Goal: Transaction & Acquisition: Purchase product/service

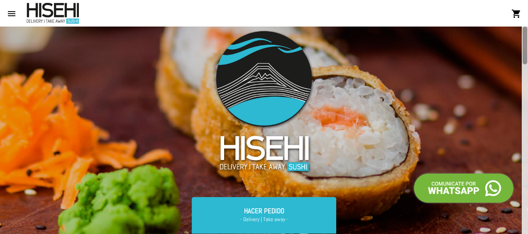
drag, startPoint x: 523, startPoint y: 70, endPoint x: 511, endPoint y: -12, distance: 83.0
click at [511, 0] on html "menu shopping_cart account_circle Registrarse - Ingresar home Inicio restaurant…" at bounding box center [264, 117] width 528 height 234
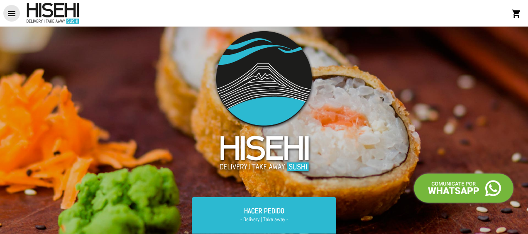
click at [8, 13] on mat-icon "menu" at bounding box center [12, 14] width 10 height 10
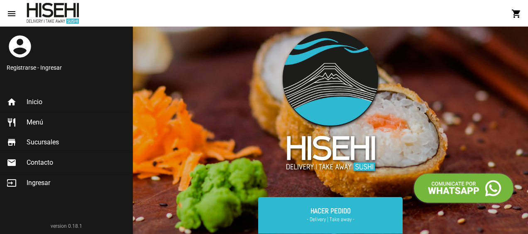
click at [33, 120] on span "Menú" at bounding box center [35, 122] width 17 height 8
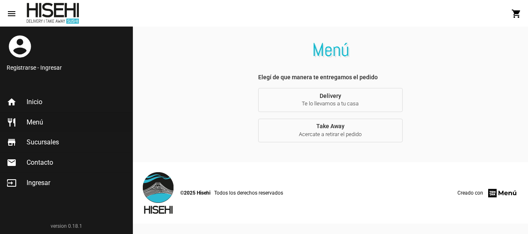
click at [347, 97] on button "Delivery Te lo llevamos a tu casa" at bounding box center [330, 100] width 145 height 24
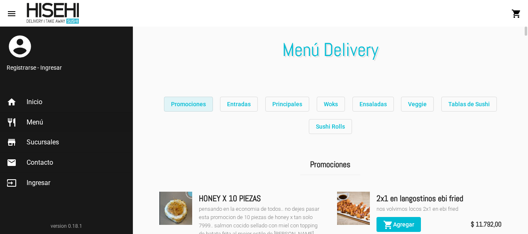
click at [187, 107] on span "Promociones" at bounding box center [188, 104] width 35 height 7
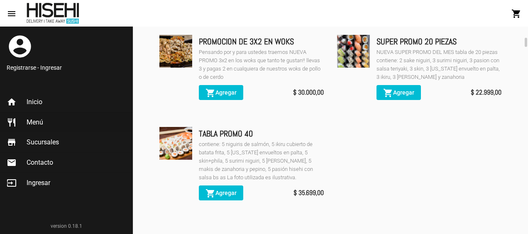
scroll to position [332, 0]
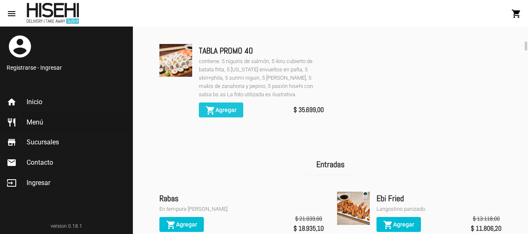
click at [227, 111] on span "shopping_cart Agregar" at bounding box center [220, 110] width 31 height 7
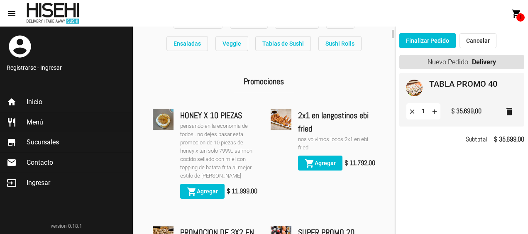
scroll to position [0, 0]
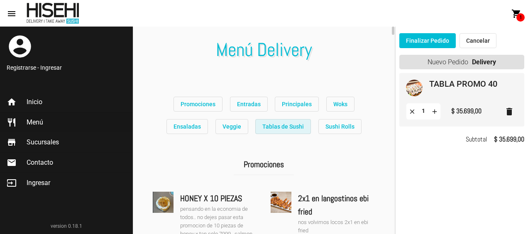
click at [267, 128] on span "Tablas de Sushi" at bounding box center [283, 126] width 42 height 7
click at [326, 108] on button "Woks" at bounding box center [340, 104] width 28 height 15
click at [237, 105] on span "Entradas" at bounding box center [249, 104] width 24 height 7
click at [181, 105] on span "Promociones" at bounding box center [198, 104] width 35 height 7
click at [262, 129] on span "Tablas de Sushi" at bounding box center [283, 126] width 42 height 7
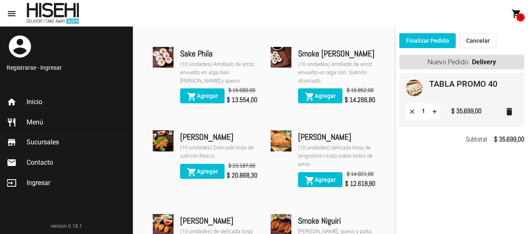
scroll to position [4866, 0]
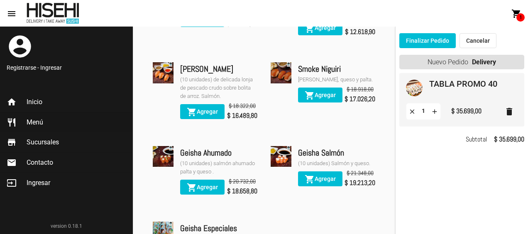
click at [425, 39] on button "Finalizar Pedido" at bounding box center [427, 40] width 56 height 15
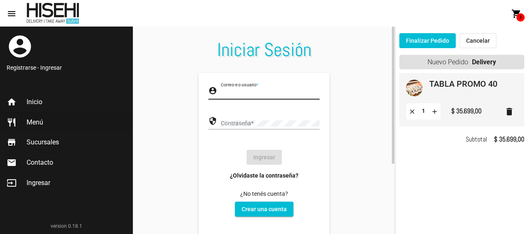
click at [254, 91] on input "Correo-e o usuario *" at bounding box center [270, 93] width 99 height 7
type input "[EMAIL_ADDRESS][DOMAIN_NAME]"
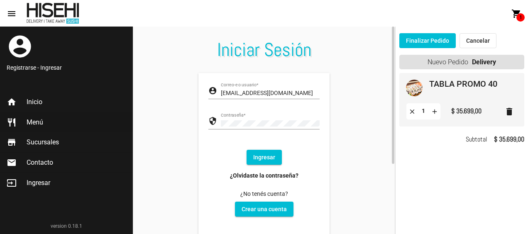
click at [261, 155] on button "Ingresar" at bounding box center [264, 157] width 35 height 15
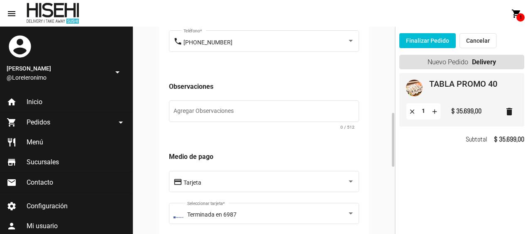
scroll to position [415, 0]
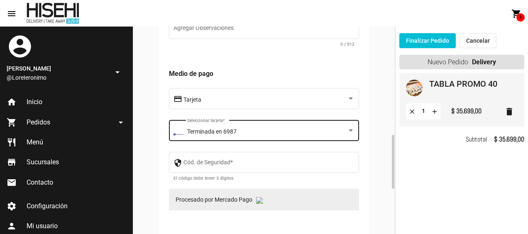
click at [266, 129] on div "Terminada en 6987 Seleccionar tarjeta *" at bounding box center [271, 129] width 168 height 23
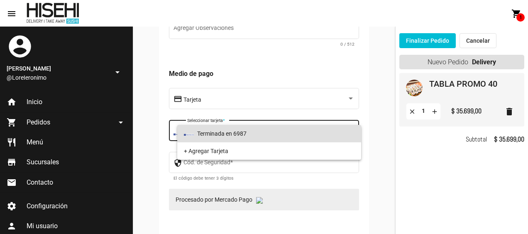
click at [237, 99] on div at bounding box center [264, 117] width 528 height 234
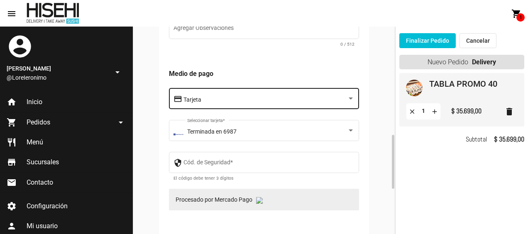
click at [217, 100] on div "Tarjeta" at bounding box center [265, 100] width 164 height 7
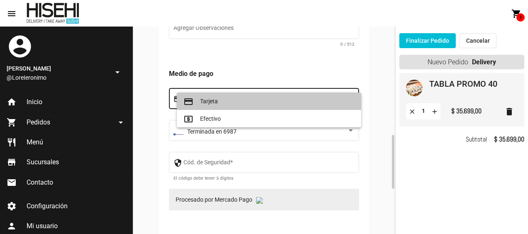
click at [217, 100] on span "credit_card Tarjeta" at bounding box center [268, 101] width 171 height 17
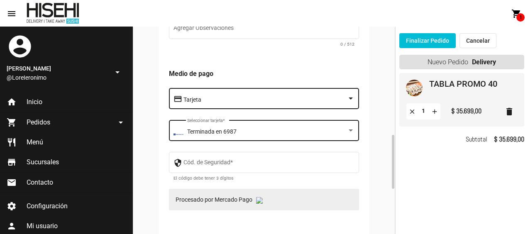
click at [217, 131] on span "Terminada en 6987" at bounding box center [211, 131] width 49 height 7
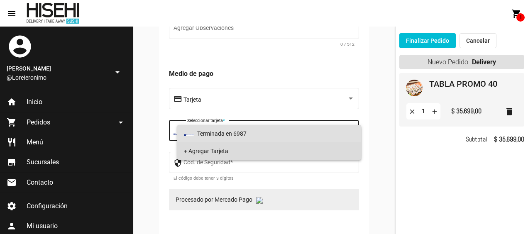
click at [217, 145] on span "+ Agregar Tarjeta" at bounding box center [269, 150] width 171 height 17
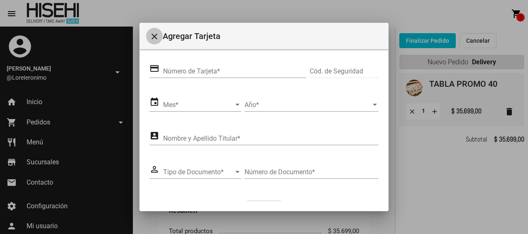
click at [149, 38] on mat-icon "close" at bounding box center [154, 37] width 10 height 10
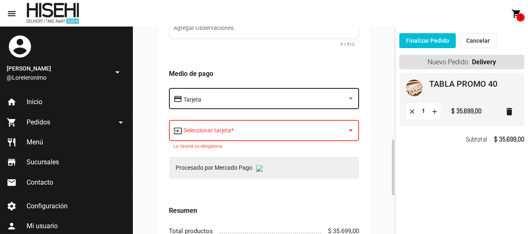
click at [231, 103] on div "Tarjeta" at bounding box center [265, 100] width 164 height 7
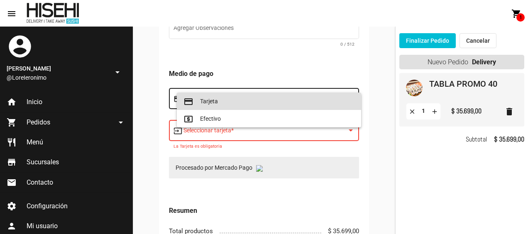
click at [219, 171] on div at bounding box center [264, 117] width 528 height 234
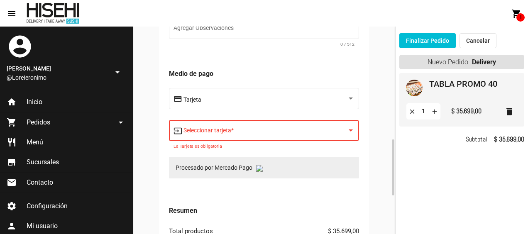
click at [216, 133] on span at bounding box center [265, 132] width 164 height 7
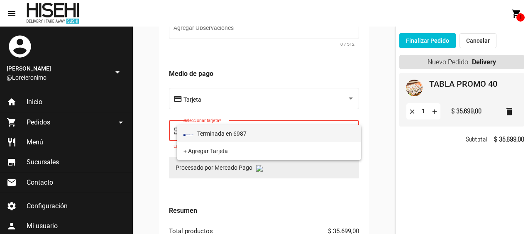
click at [218, 135] on span "Terminada en 6987" at bounding box center [268, 133] width 171 height 17
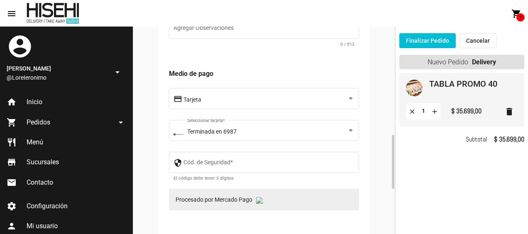
click at [261, 202] on img at bounding box center [259, 200] width 7 height 7
click at [207, 197] on p "Procesado por Mercado Pago" at bounding box center [264, 200] width 190 height 22
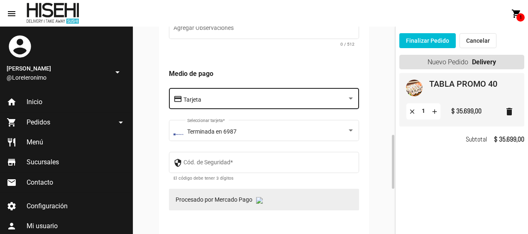
click at [209, 99] on div "Tarjeta" at bounding box center [265, 100] width 164 height 7
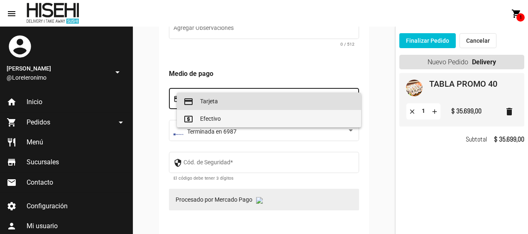
click at [209, 119] on span "local_atm Efectivo" at bounding box center [268, 118] width 171 height 17
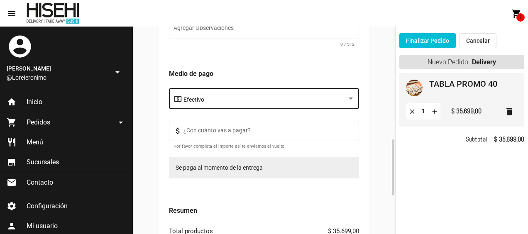
click at [227, 93] on div "Efectivo" at bounding box center [268, 97] width 171 height 23
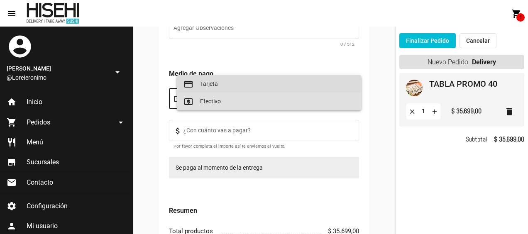
click at [225, 85] on span "credit_card Tarjeta" at bounding box center [268, 83] width 171 height 17
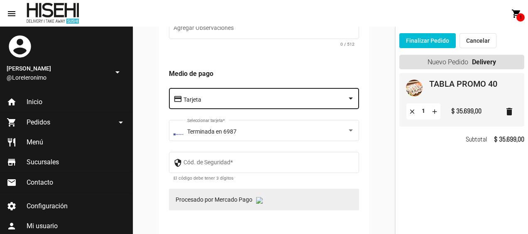
scroll to position [498, 0]
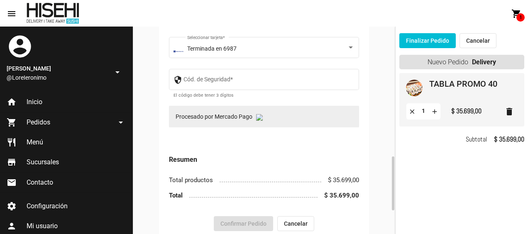
click at [205, 118] on p "Procesado por Mercado Pago" at bounding box center [264, 117] width 190 height 22
drag, startPoint x: 205, startPoint y: 118, endPoint x: 254, endPoint y: 117, distance: 49.4
click at [254, 117] on p "Procesado por Mercado Pago" at bounding box center [264, 117] width 190 height 22
click at [263, 120] on img at bounding box center [259, 117] width 7 height 7
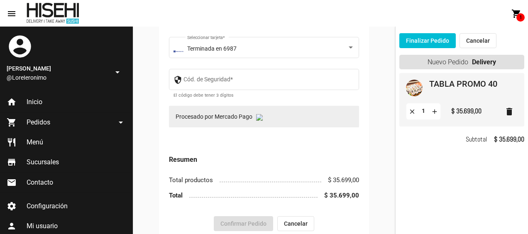
scroll to position [581, 0]
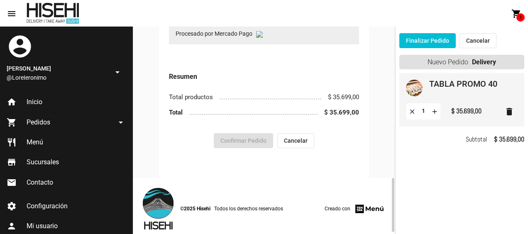
click at [260, 37] on img at bounding box center [259, 34] width 7 height 7
click at [237, 32] on p "Procesado por Mercado Pago" at bounding box center [264, 34] width 190 height 22
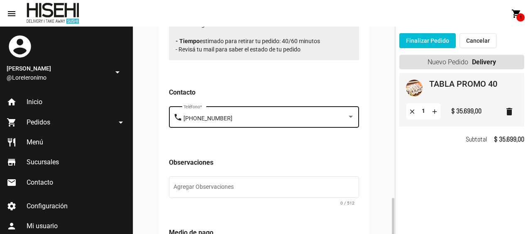
scroll to position [339, 0]
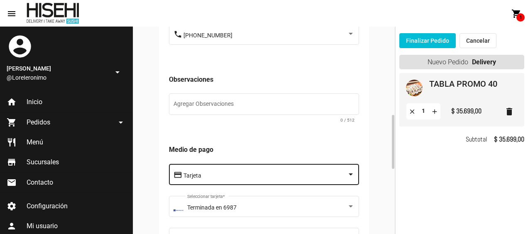
click at [218, 178] on div "Tarjeta" at bounding box center [265, 176] width 164 height 7
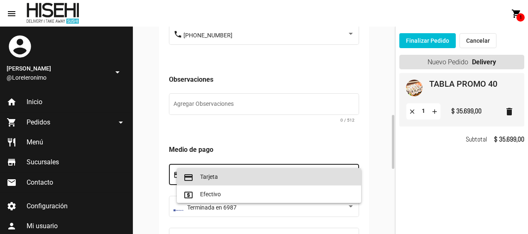
click at [218, 178] on span "credit_card Tarjeta" at bounding box center [268, 176] width 171 height 17
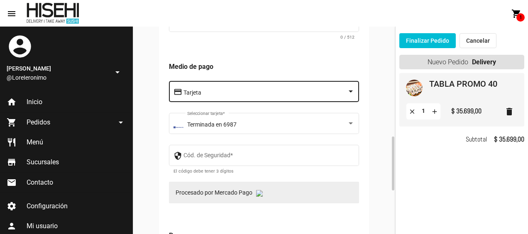
scroll to position [505, 0]
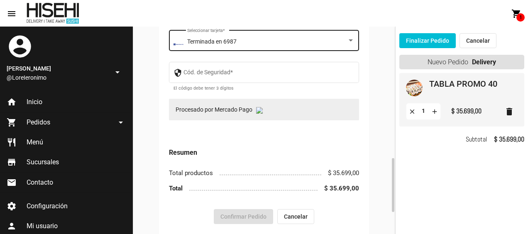
click at [245, 46] on div "Terminada en 6987 Seleccionar tarjeta *" at bounding box center [271, 39] width 168 height 23
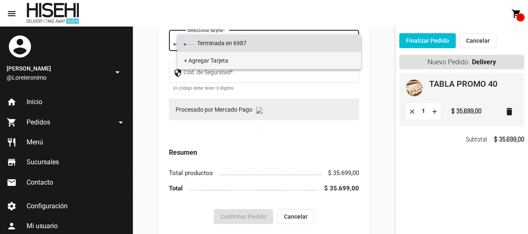
click at [238, 60] on span "+ Agregar Tarjeta" at bounding box center [269, 60] width 171 height 17
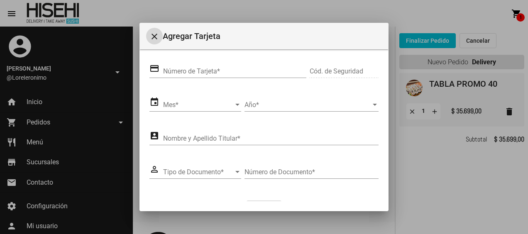
click at [232, 72] on input "Número de Tarjeta *" at bounding box center [235, 71] width 144 height 7
click at [152, 36] on mat-icon "close" at bounding box center [154, 37] width 10 height 10
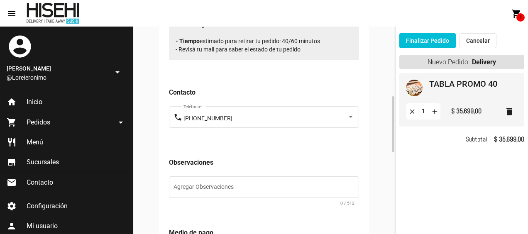
scroll to position [339, 0]
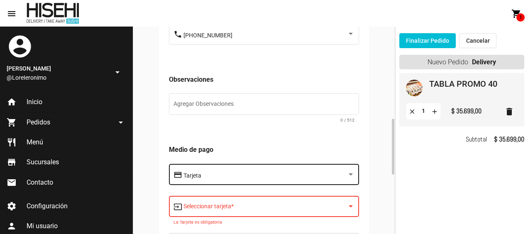
click at [240, 181] on div "Tarjeta" at bounding box center [268, 173] width 171 height 23
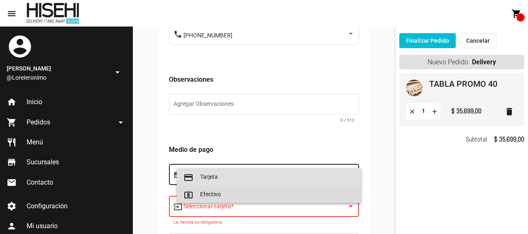
click at [237, 192] on span "local_atm Efectivo" at bounding box center [268, 194] width 171 height 17
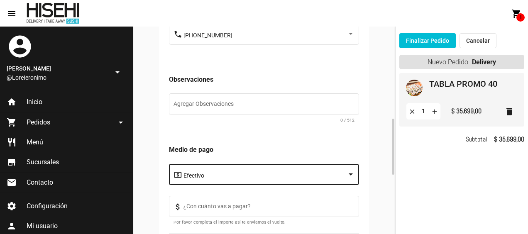
scroll to position [422, 0]
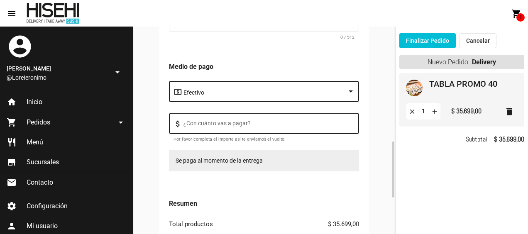
click at [248, 125] on input "¿Con cuánto vas a pagar?" at bounding box center [268, 125] width 171 height 7
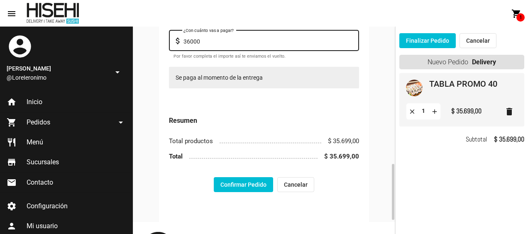
scroll to position [556, 0]
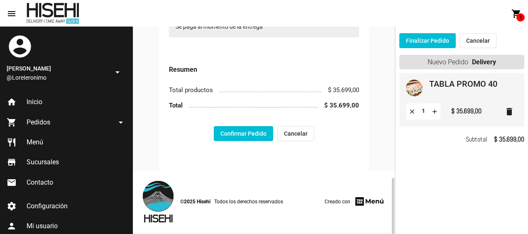
type input "36000"
click at [241, 137] on button "Confirmar Pedido" at bounding box center [243, 133] width 59 height 15
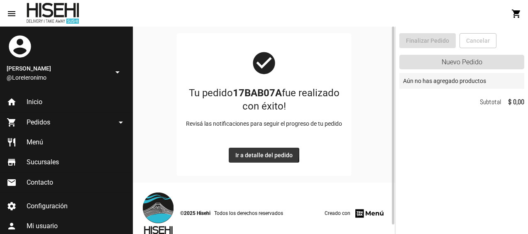
click at [259, 153] on span "Ir a detalle del pedido" at bounding box center [263, 155] width 57 height 7
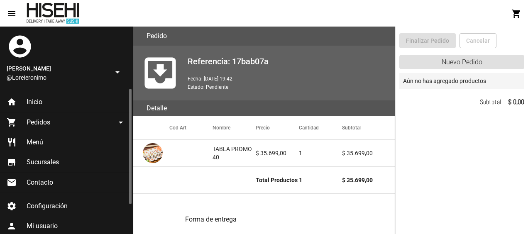
click at [120, 120] on mat-icon "arrow_drop_down" at bounding box center [121, 122] width 10 height 10
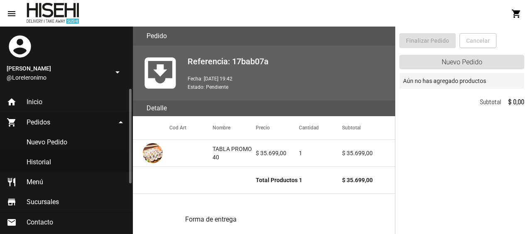
click at [48, 160] on link "Historial" at bounding box center [66, 162] width 132 height 20
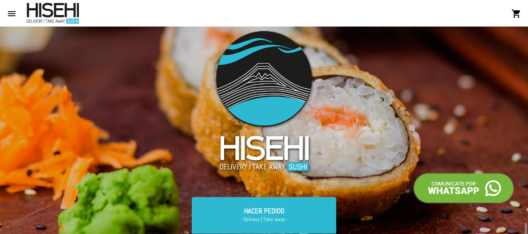
scroll to position [166, 0]
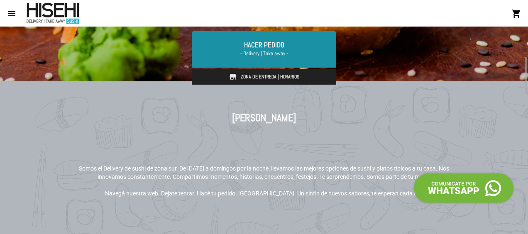
click at [255, 51] on span "- Delivery | Take away -" at bounding box center [264, 53] width 125 height 8
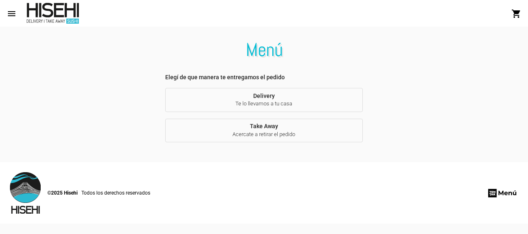
click at [268, 134] on span "Acercate a retirar el pedido" at bounding box center [264, 134] width 185 height 7
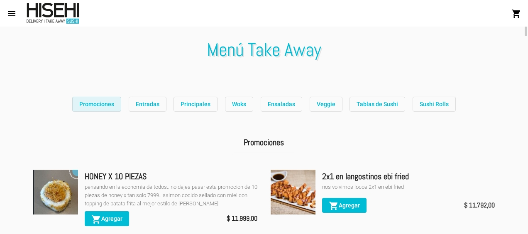
click at [95, 105] on span "Promociones" at bounding box center [96, 104] width 35 height 7
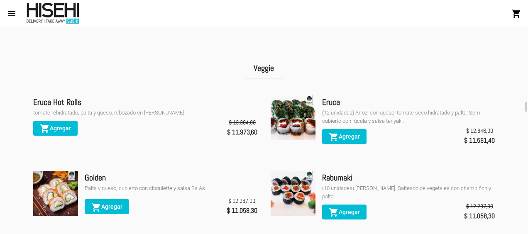
scroll to position [1184, 0]
